Goal: Transaction & Acquisition: Book appointment/travel/reservation

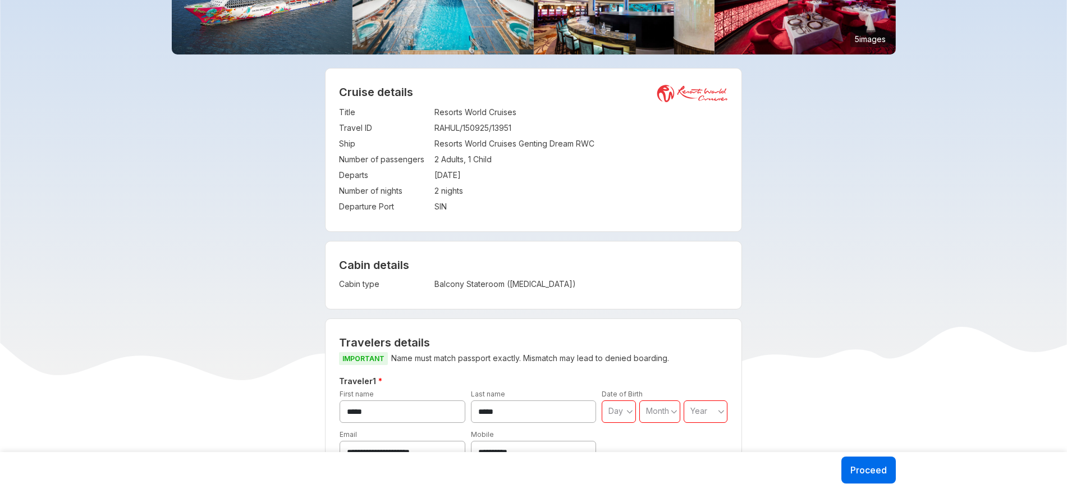
scroll to position [172, 0]
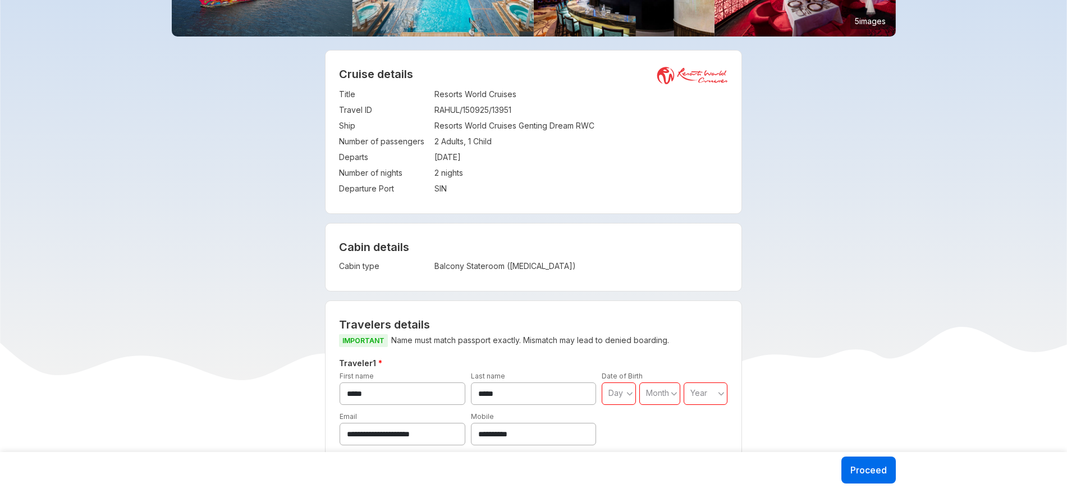
click at [485, 263] on td "Balcony Stateroom ([MEDICAL_DATA])" at bounding box center [538, 266] width 207 height 16
copy div "Balcony Stateroom ([MEDICAL_DATA]) Visa charges Visa charges will be added to t…"
